Goal: Contribute content

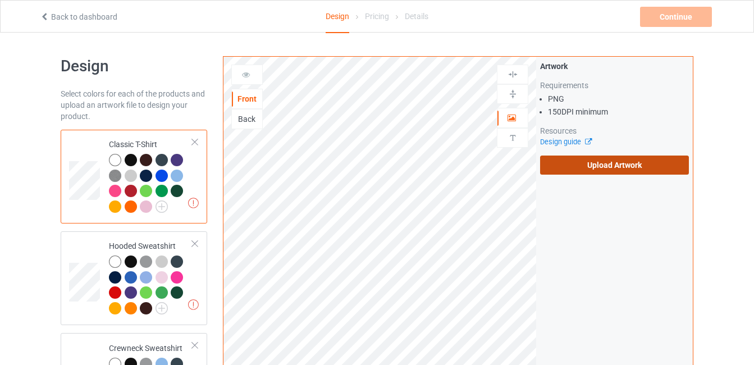
click at [584, 161] on label "Upload Artwork" at bounding box center [614, 165] width 149 height 19
click at [0, 0] on input "Upload Artwork" at bounding box center [0, 0] width 0 height 0
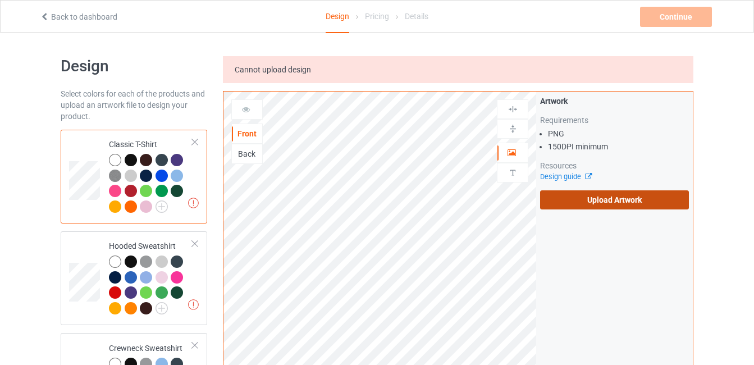
click at [607, 194] on label "Upload Artwork" at bounding box center [614, 199] width 149 height 19
click at [0, 0] on input "Upload Artwork" at bounding box center [0, 0] width 0 height 0
